Goal: Check status: Check status

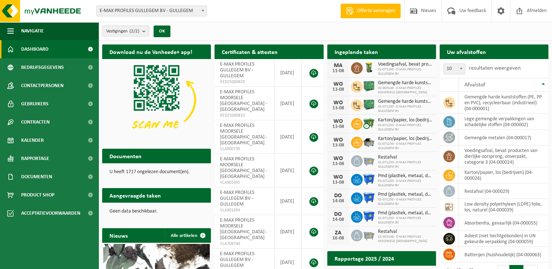
click at [203, 12] on span at bounding box center [202, 10] width 7 height 9
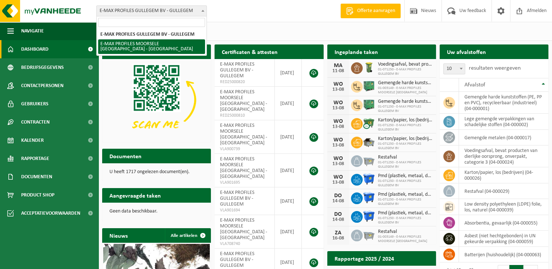
select select "172"
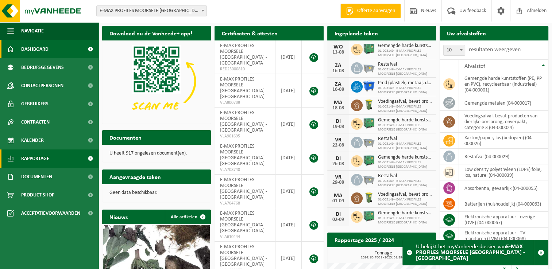
click at [49, 157] on span "Rapportage" at bounding box center [35, 159] width 28 height 18
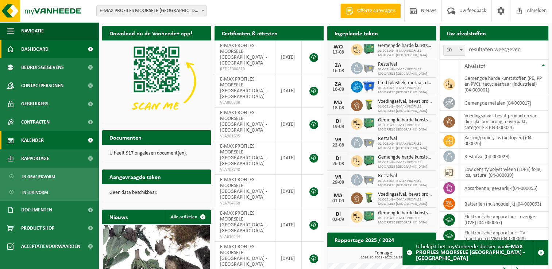
click at [46, 140] on link "Kalender" at bounding box center [49, 140] width 98 height 18
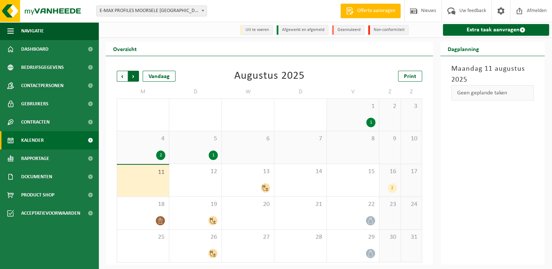
click at [124, 74] on span "Vorige" at bounding box center [122, 76] width 11 height 11
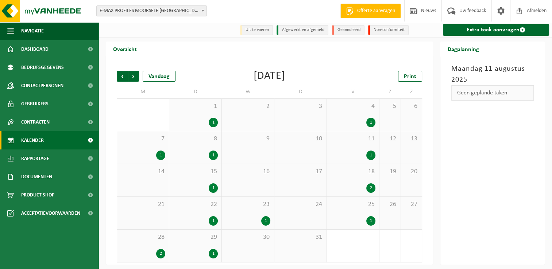
click at [190, 113] on div "1 1" at bounding box center [195, 115] width 52 height 32
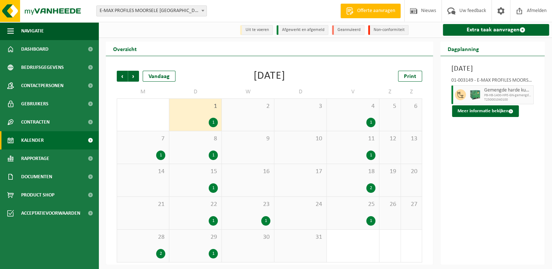
click at [187, 146] on div "8 1" at bounding box center [195, 147] width 52 height 32
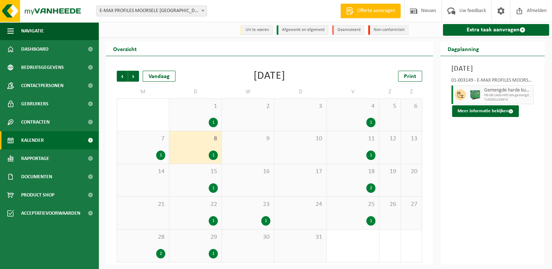
click at [191, 171] on span "15" at bounding box center [195, 172] width 45 height 8
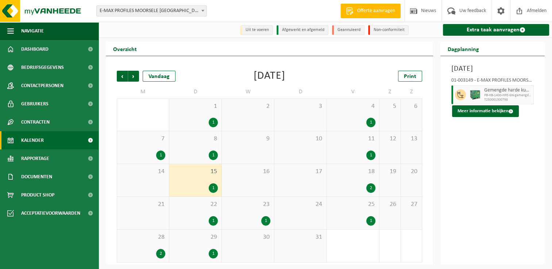
click at [195, 208] on span "22" at bounding box center [195, 205] width 45 height 8
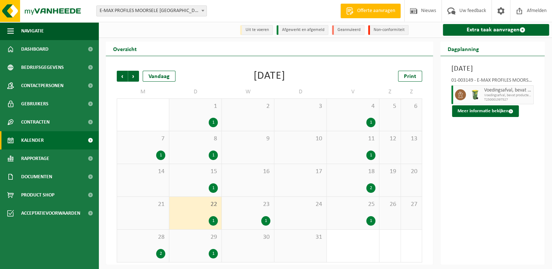
click at [244, 209] on div "23 1" at bounding box center [248, 213] width 52 height 32
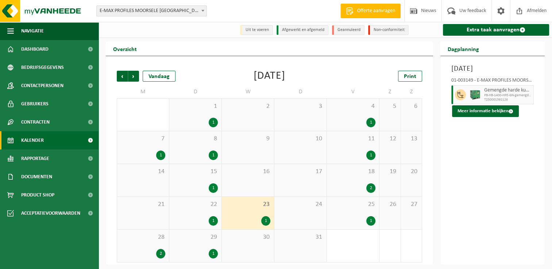
click at [206, 254] on div "1" at bounding box center [195, 253] width 45 height 9
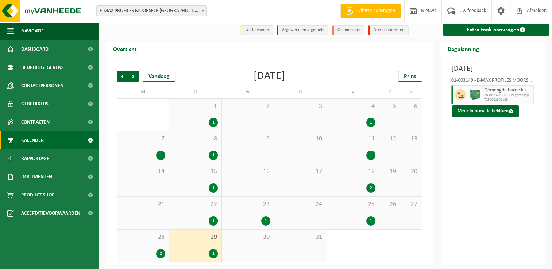
click at [352, 109] on span "4" at bounding box center [352, 106] width 45 height 8
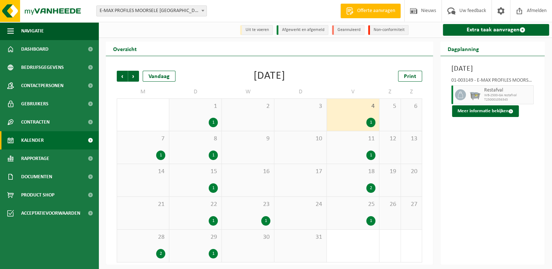
click at [348, 142] on span "11" at bounding box center [352, 139] width 45 height 8
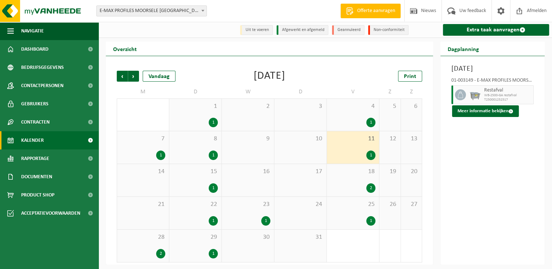
click at [348, 182] on div "18 2" at bounding box center [353, 180] width 52 height 32
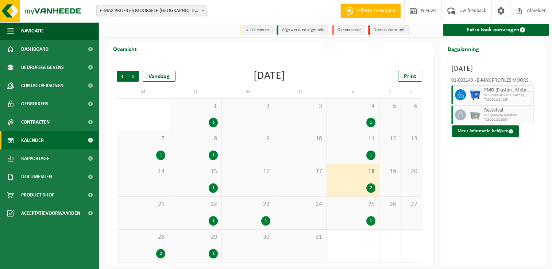
click at [350, 217] on div "25 1" at bounding box center [353, 213] width 52 height 32
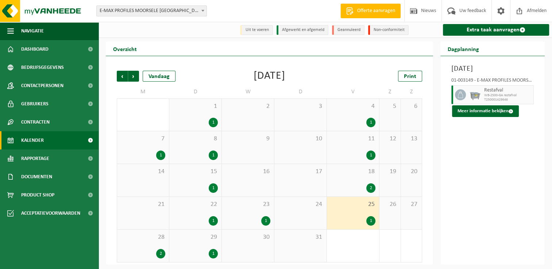
click at [133, 140] on span "7" at bounding box center [143, 139] width 44 height 8
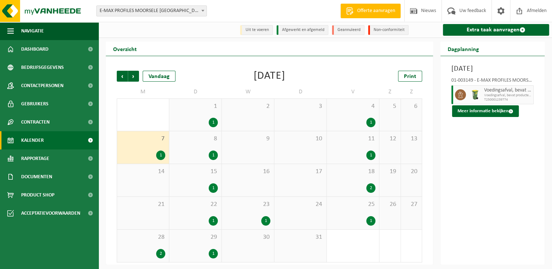
click at [201, 217] on div "1" at bounding box center [195, 220] width 45 height 9
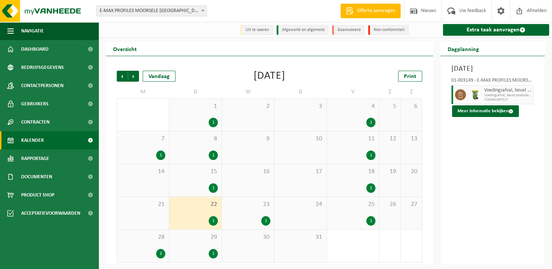
click at [354, 176] on span "18" at bounding box center [352, 172] width 45 height 8
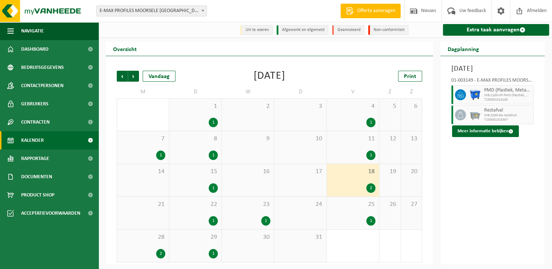
click at [154, 238] on span "28" at bounding box center [143, 237] width 44 height 8
